Goal: Task Accomplishment & Management: Use online tool/utility

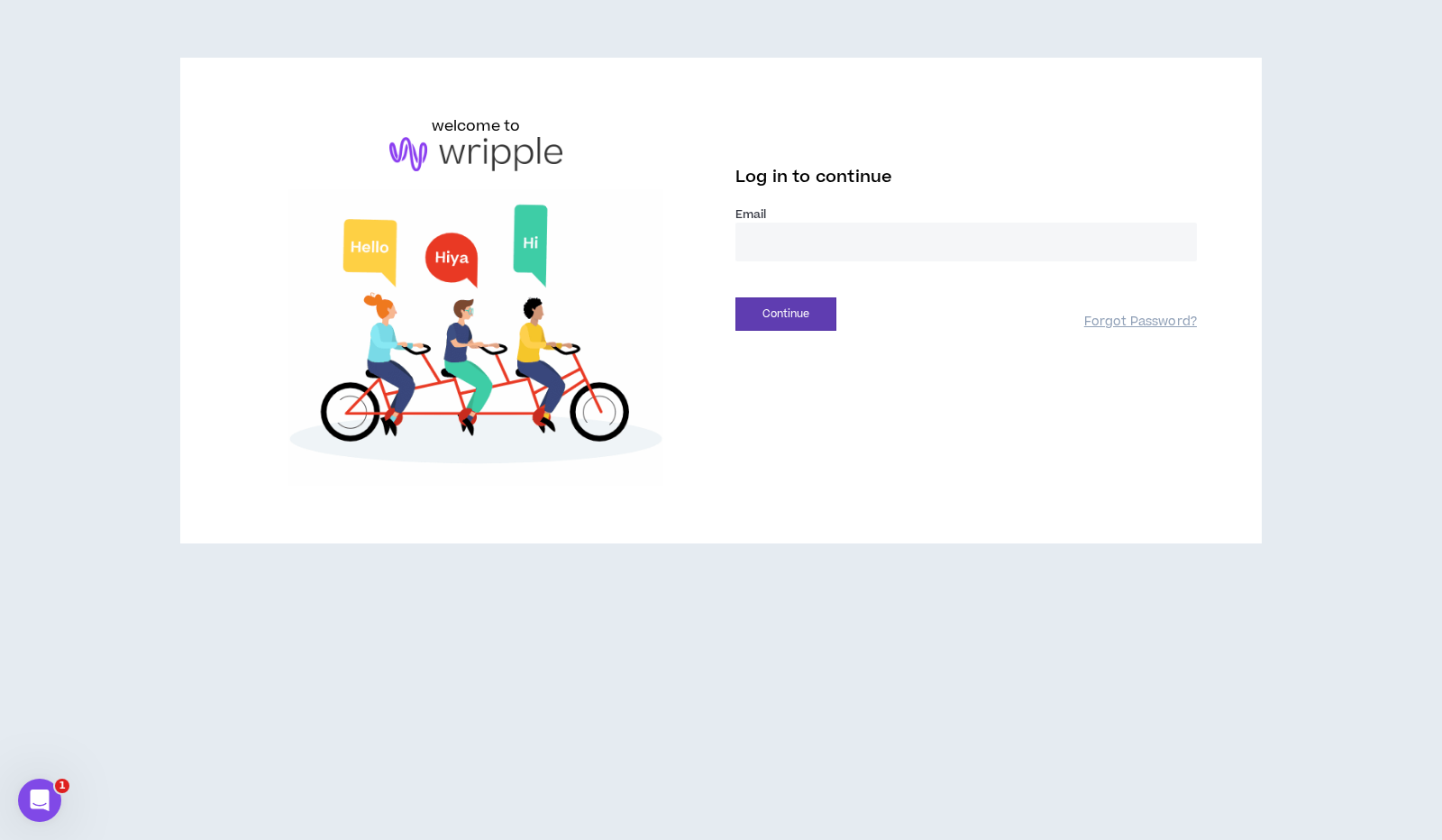
click at [793, 248] on input "email" at bounding box center [966, 242] width 462 height 39
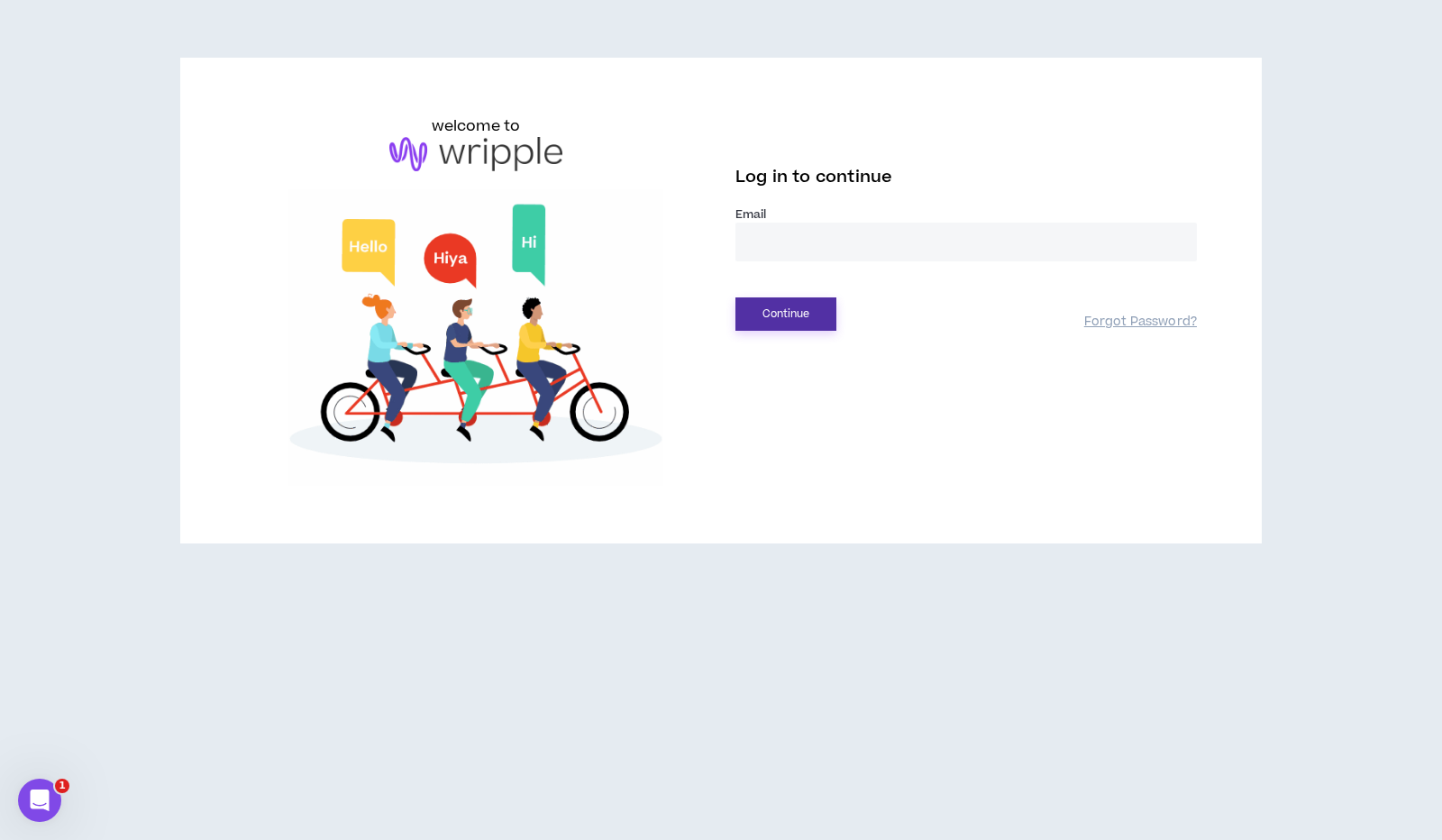
type input "**********"
click at [763, 317] on button "Continue" at bounding box center [785, 314] width 101 height 33
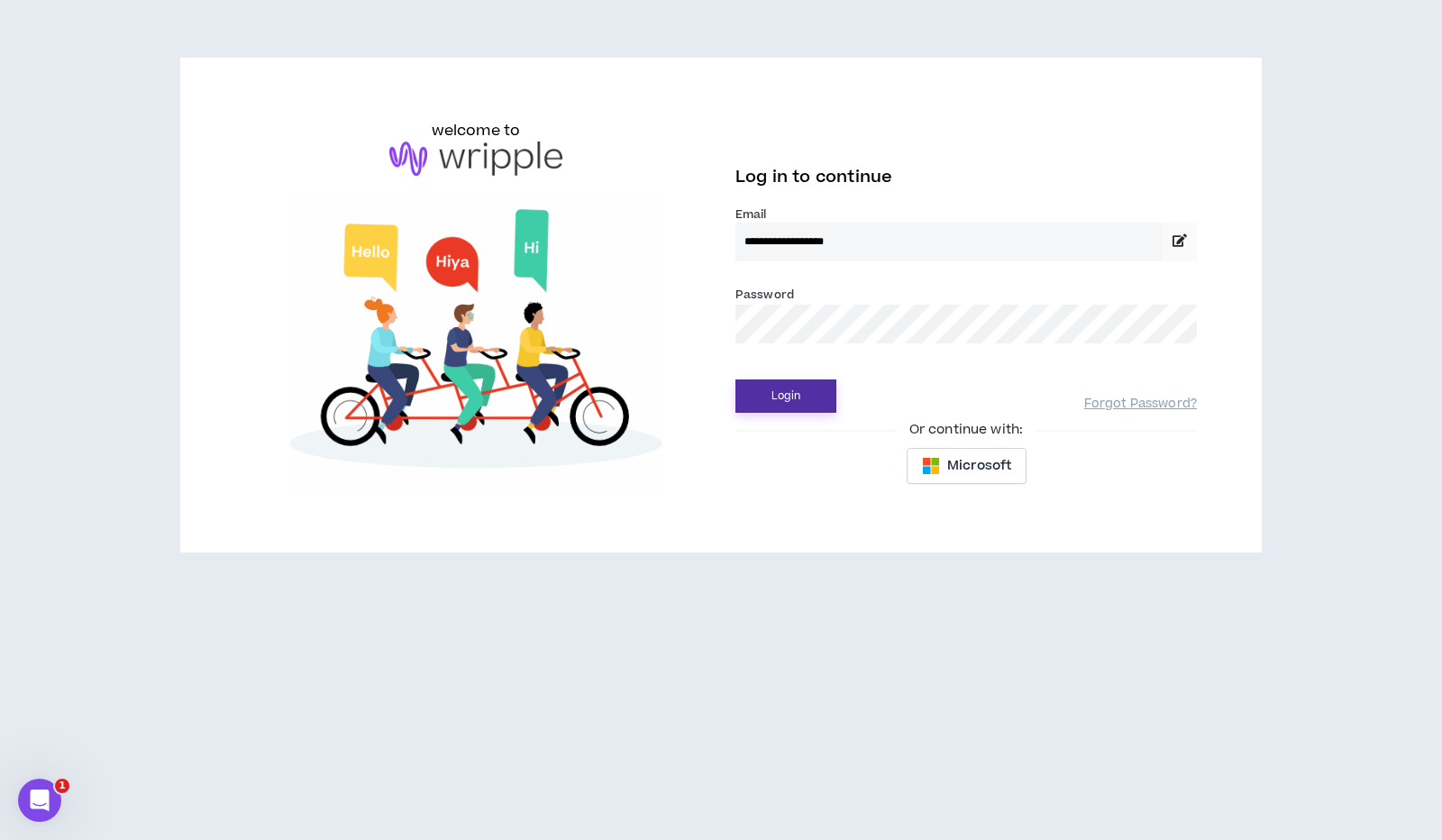
click at [802, 394] on button "Login" at bounding box center [785, 396] width 101 height 33
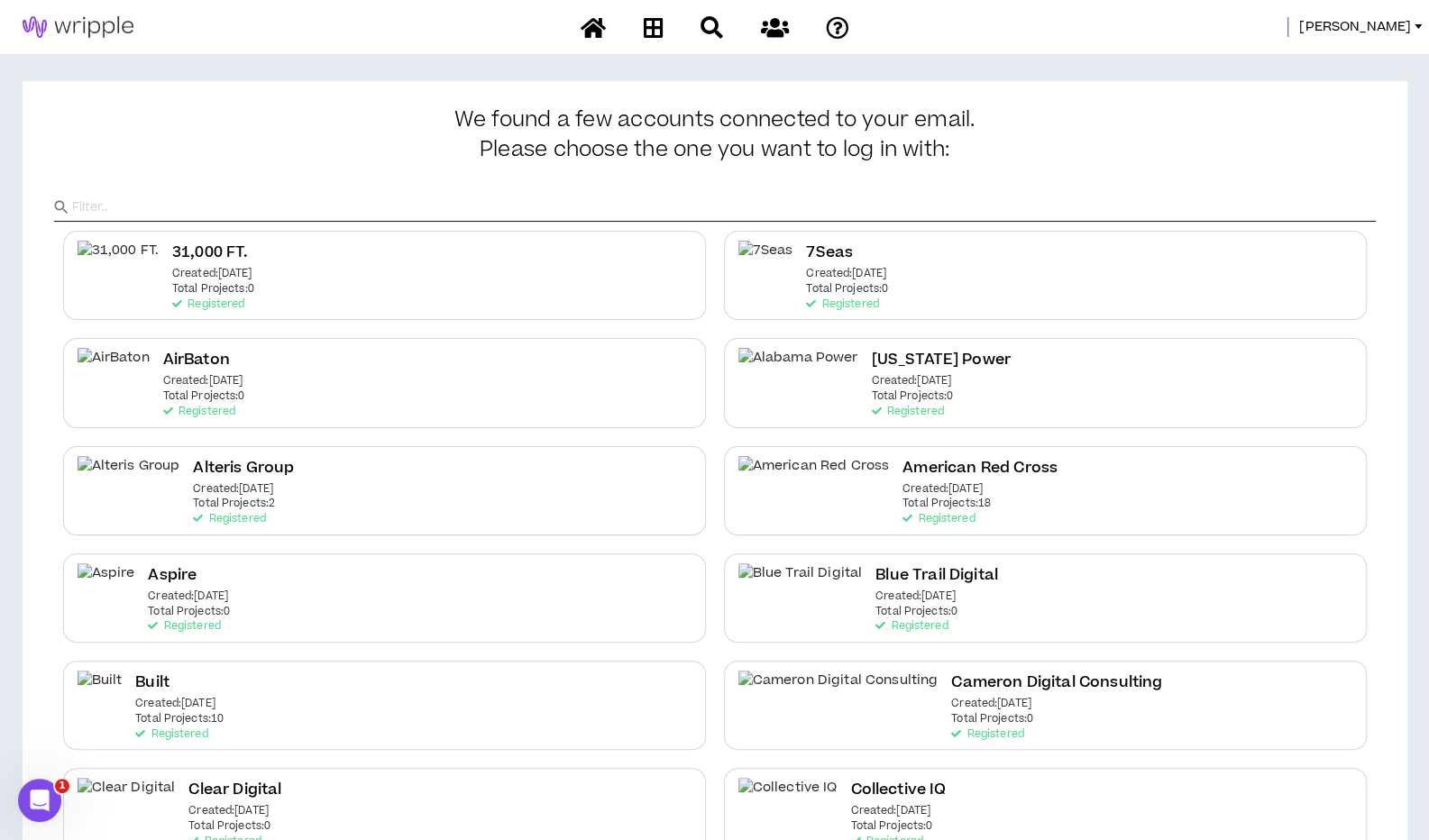
click at [606, 208] on input "text" at bounding box center [723, 207] width 1304 height 27
click at [1367, 26] on span "[PERSON_NAME]" at bounding box center [1355, 27] width 112 height 20
click at [1324, 133] on link "Talent Mgmt Portal" at bounding box center [1336, 133] width 163 height 27
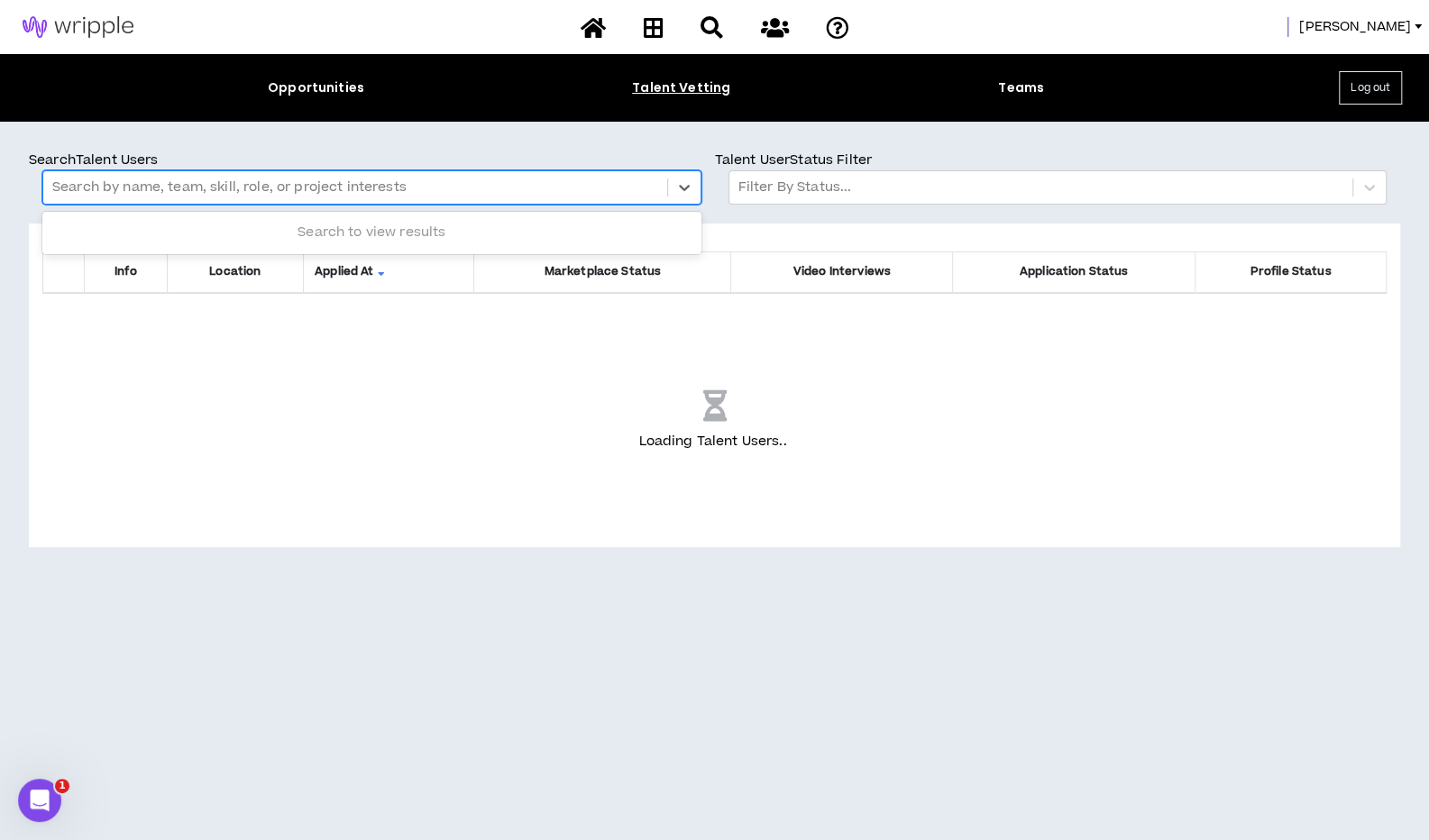
click at [170, 184] on div at bounding box center [355, 187] width 606 height 23
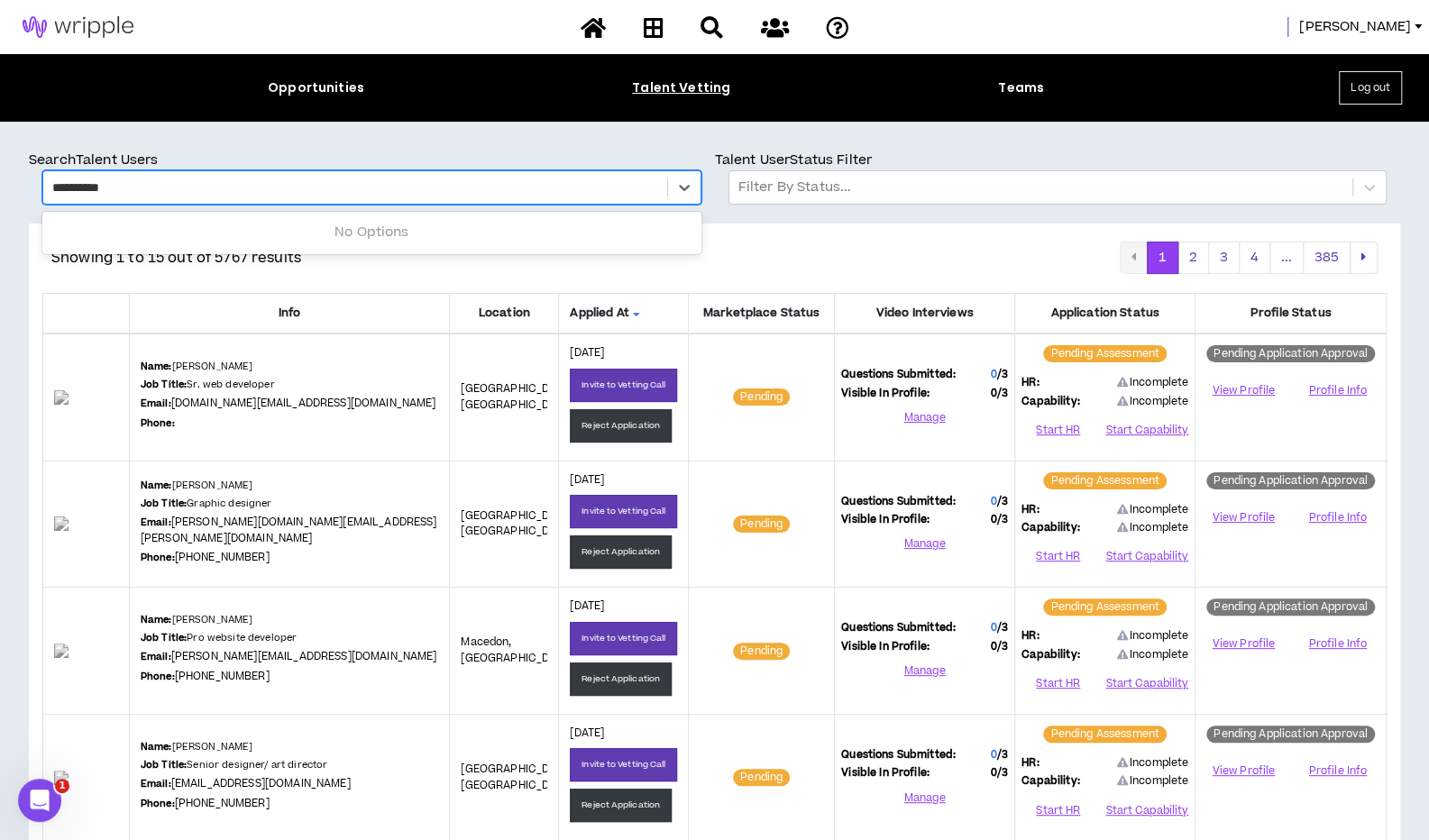
type input "**********"
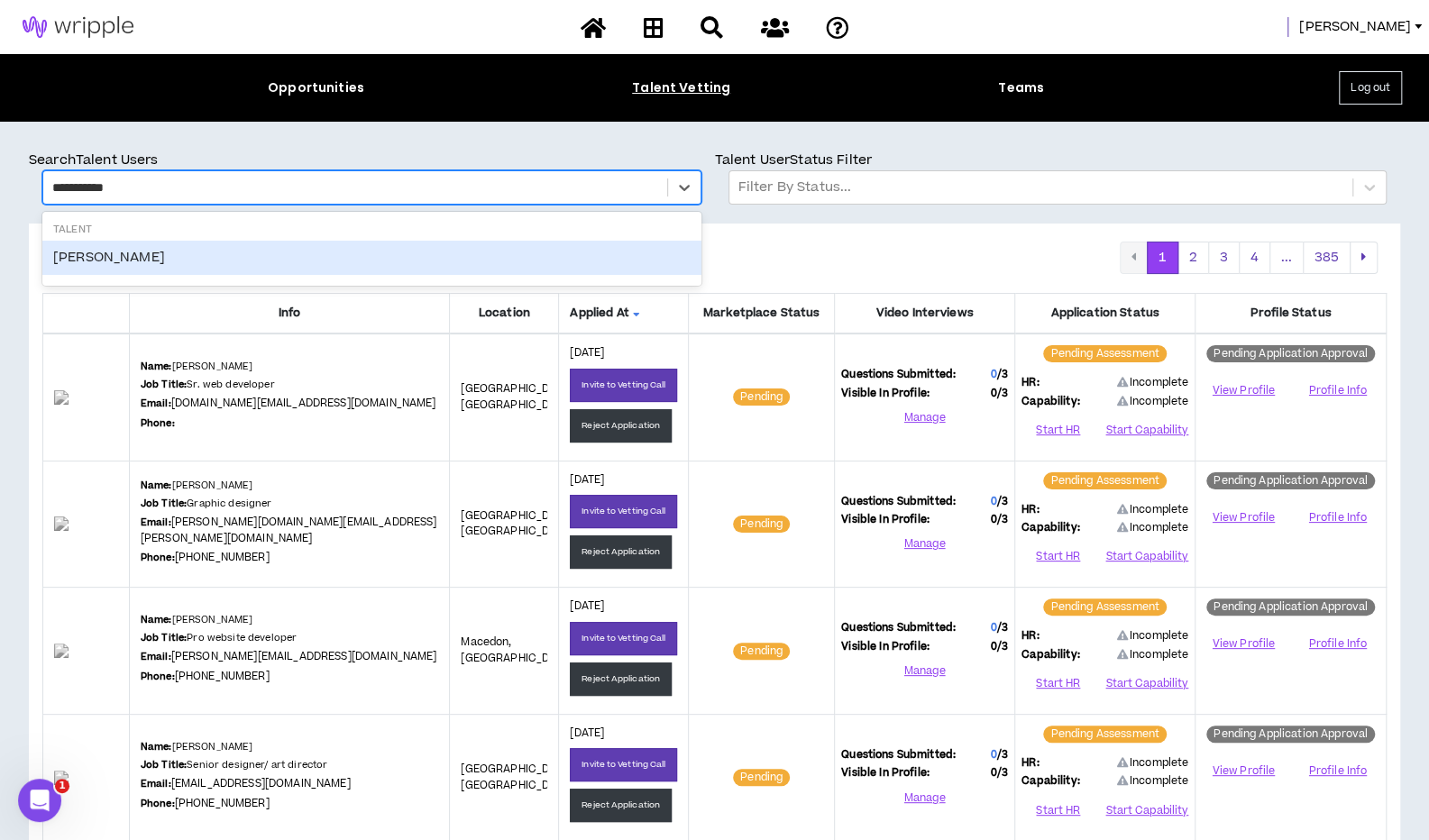
click at [159, 252] on div "Thomas Kurniady" at bounding box center [371, 258] width 659 height 34
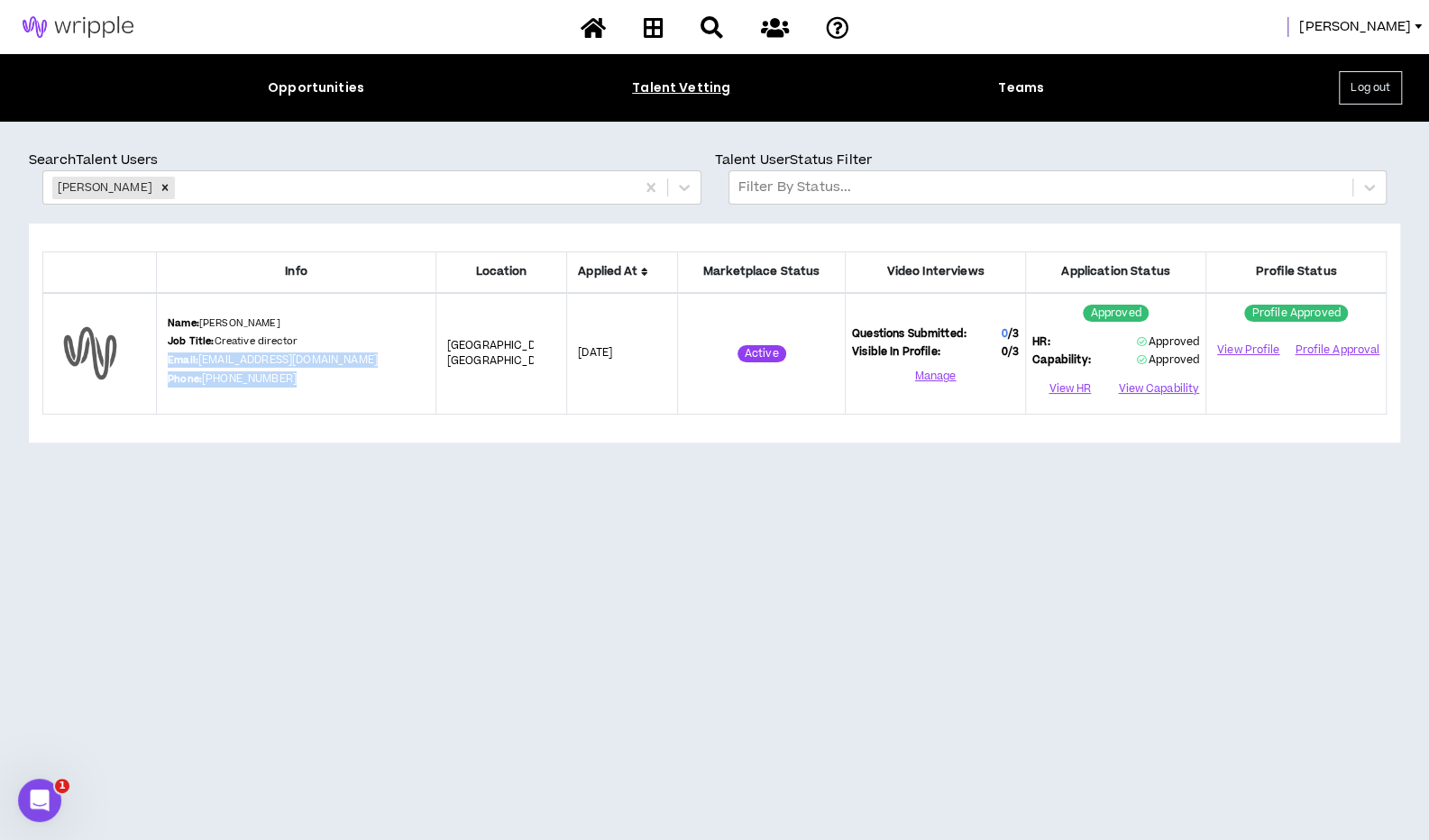
drag, startPoint x: 169, startPoint y: 356, endPoint x: 287, endPoint y: 376, distance: 119.7
click at [287, 376] on td "Name: Thomas Kurniady Job Title: Creative director Email: thomaskurniady7@gmail…" at bounding box center [297, 354] width 280 height 122
copy div "Email: thomaskurniady7@gmail.com Phone: (310) 709-8665"
